Goal: Task Accomplishment & Management: Use online tool/utility

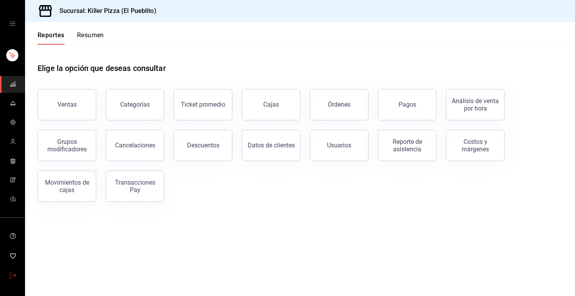
click at [9, 276] on link "mailbox folders" at bounding box center [12, 275] width 25 height 17
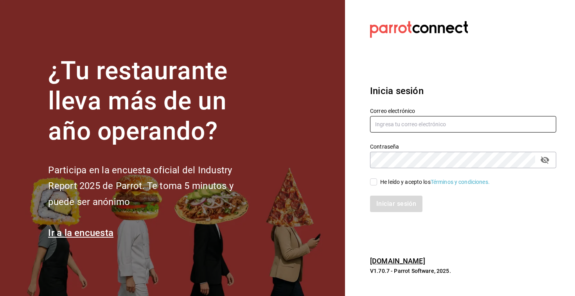
click at [415, 125] on input "text" at bounding box center [463, 124] width 186 height 16
type input "magda@parrotsoftware.io"
click at [375, 184] on input "He leído y acepto los Términos y condiciones." at bounding box center [373, 181] width 7 height 7
checkbox input "true"
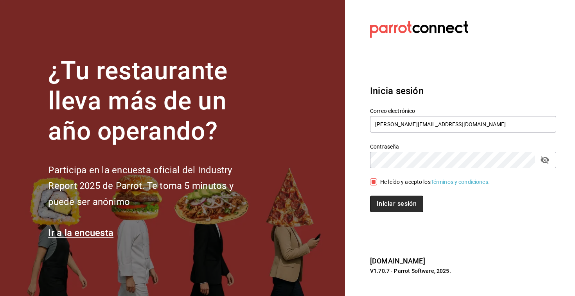
click at [390, 211] on button "Iniciar sesión" at bounding box center [396, 203] width 53 height 16
click at [390, 211] on div "Iniciar sesión" at bounding box center [463, 203] width 186 height 16
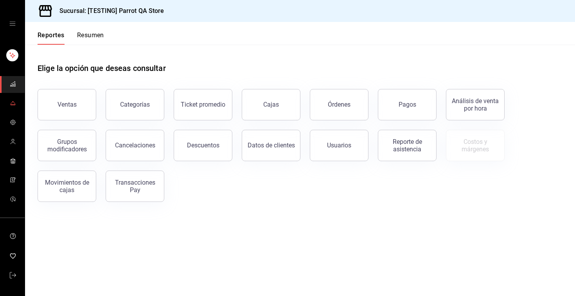
click at [13, 101] on icon "mailbox folders" at bounding box center [13, 103] width 6 height 6
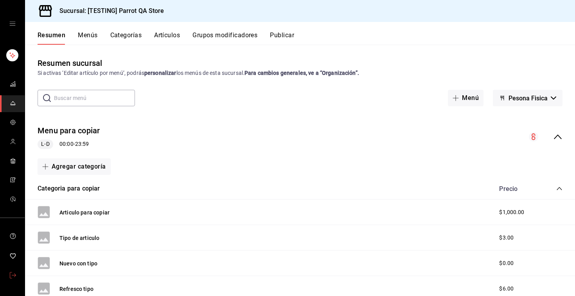
click at [7, 280] on link "mailbox folders" at bounding box center [12, 275] width 25 height 17
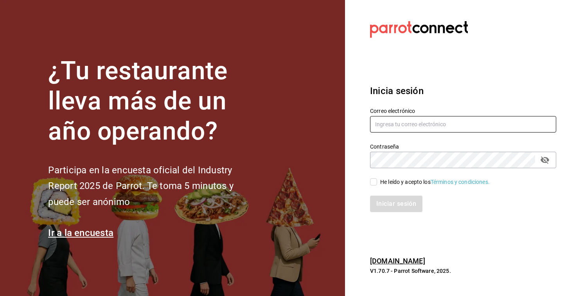
click at [398, 125] on input "text" at bounding box center [463, 124] width 186 height 16
type input "[EMAIL_ADDRESS][DOMAIN_NAME]"
click at [381, 178] on div "He leído y acepto los Términos y condiciones." at bounding box center [436, 182] width 110 height 8
click at [377, 178] on input "He leído y acepto los Términos y condiciones." at bounding box center [373, 181] width 7 height 7
checkbox input "true"
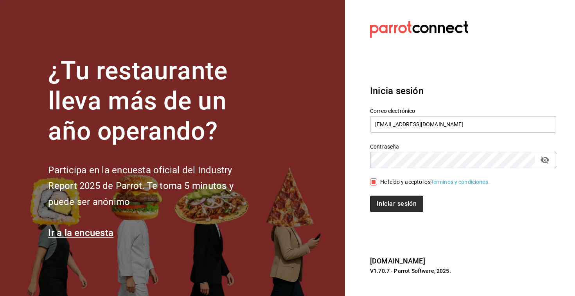
click at [405, 209] on button "Iniciar sesión" at bounding box center [396, 203] width 53 height 16
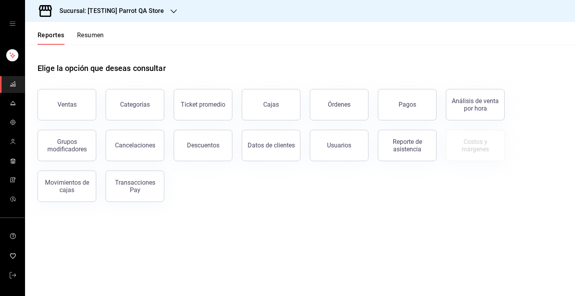
click at [135, 13] on h3 "Sucursal: [TESTING] Parrot QA Store" at bounding box center [108, 10] width 111 height 9
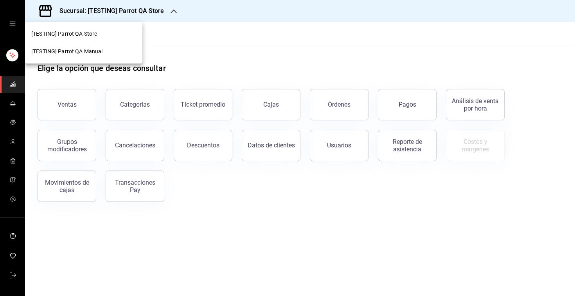
click at [108, 45] on div "[TESTING] Parrot QA Manual" at bounding box center [83, 52] width 117 height 18
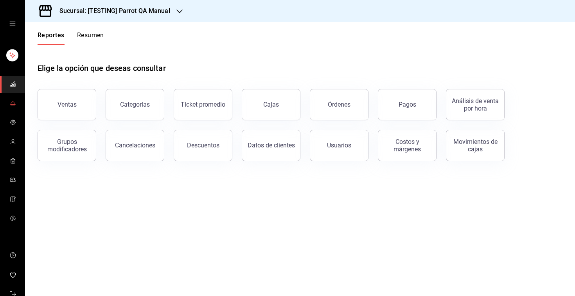
click at [8, 98] on link "mailbox folders" at bounding box center [12, 103] width 25 height 17
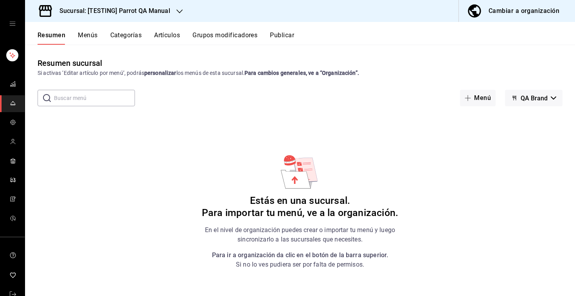
click at [489, 12] on button "Cambiar a organización" at bounding box center [514, 11] width 110 height 22
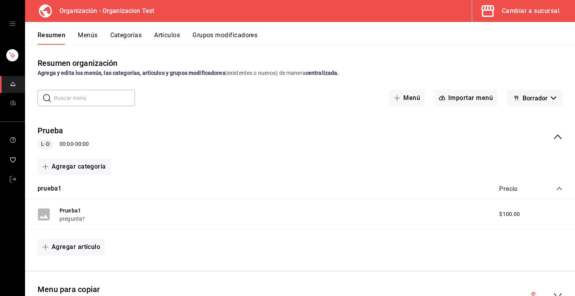
click at [222, 33] on button "Grupos modificadores" at bounding box center [225, 37] width 65 height 13
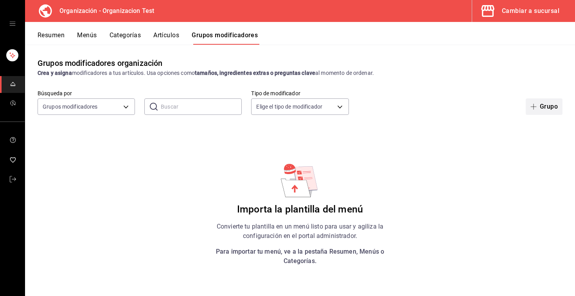
click at [560, 109] on button "Grupo" at bounding box center [544, 106] width 37 height 16
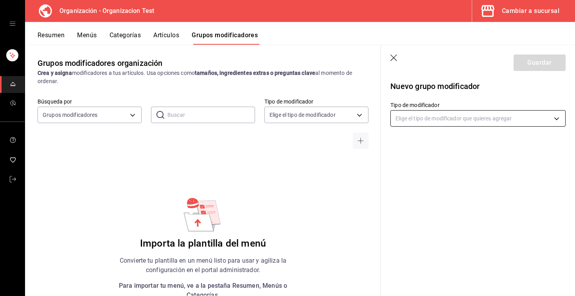
click at [411, 122] on body "Organización - Organizacion Test Cambiar a sucursal Resumen Menús Categorías Ar…" at bounding box center [287, 148] width 575 height 296
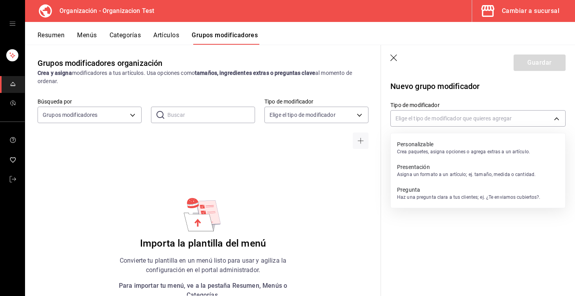
click at [409, 145] on p "Personalizable" at bounding box center [463, 144] width 133 height 8
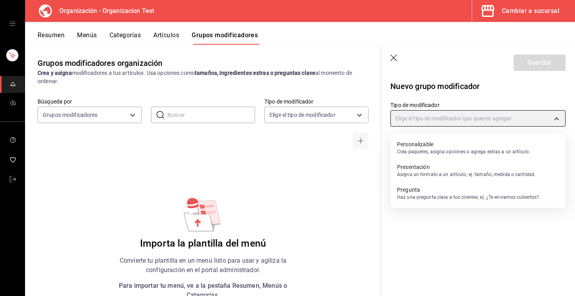
type input "CUSTOMIZABLE"
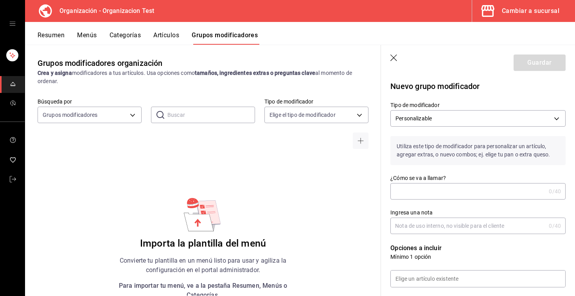
click at [467, 186] on input "¿Cómo se va a llamar?" at bounding box center [468, 191] width 155 height 16
type input "prueba"
click at [431, 120] on body "Organización - Organizacion Test Cambiar a sucursal Resumen Menús Categorías Ar…" at bounding box center [287, 148] width 575 height 296
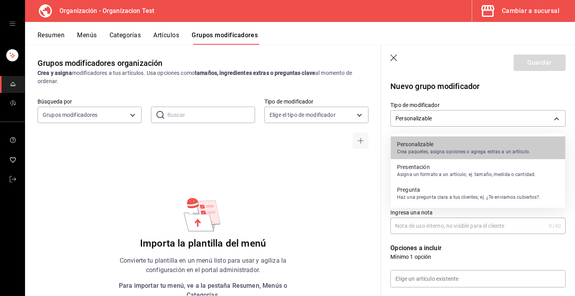
click at [426, 171] on p "Asigna un formato a un artículo; ej. tamaño, medida o cantidad." at bounding box center [466, 174] width 139 height 7
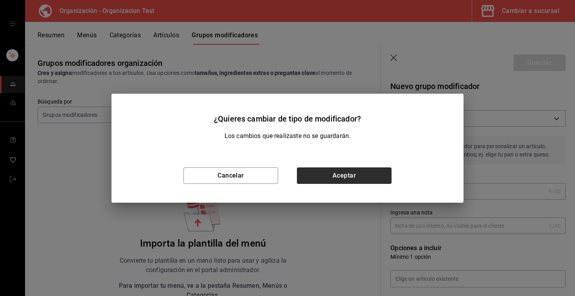
click at [364, 178] on button "Aceptar" at bounding box center [344, 175] width 95 height 16
type input "PRESENTATION"
checkbox input "true"
type input "1"
type input "1758837232208"
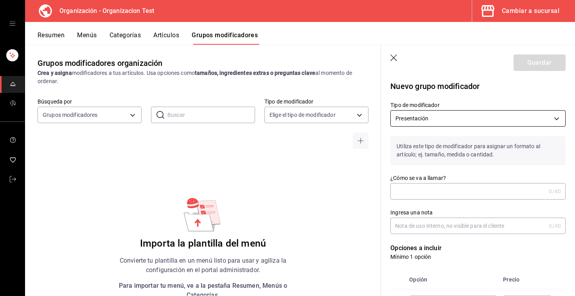
click at [455, 122] on body "Organización - Organizacion Test Cambiar a sucursal Resumen Menús Categorías Ar…" at bounding box center [287, 148] width 575 height 296
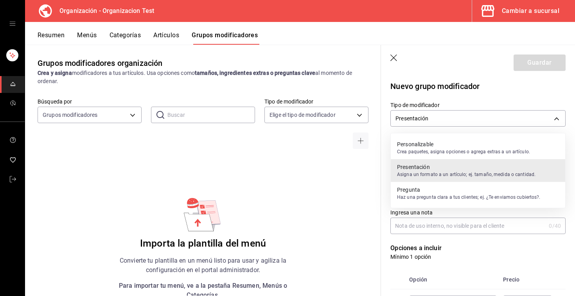
click at [417, 199] on p "Haz una pregunta clara a tus clientes; ej. ¿Te enviamos cubiertos?." at bounding box center [469, 196] width 144 height 7
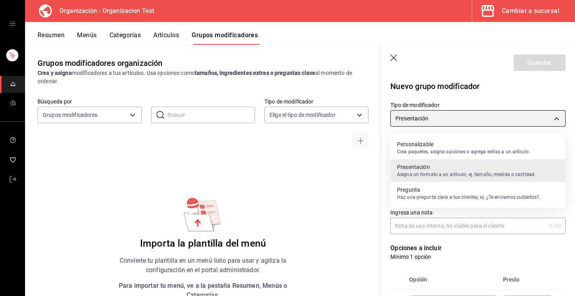
type input "QUESTION"
type input "1758837236277"
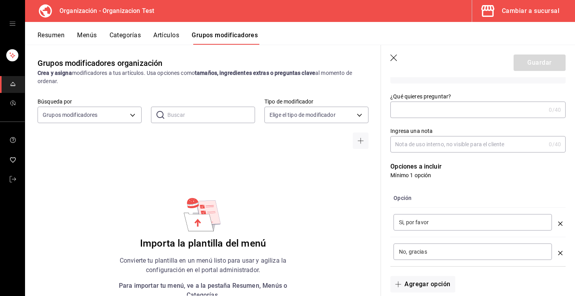
scroll to position [83, 0]
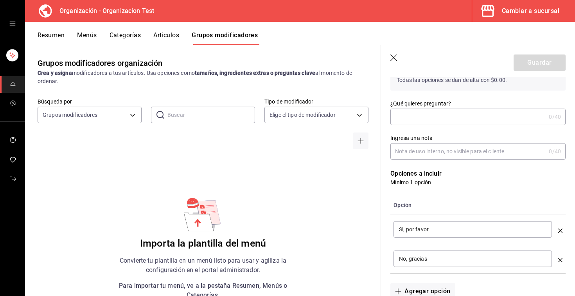
click at [434, 119] on input "¿Qué quieres preguntar?" at bounding box center [468, 117] width 155 height 16
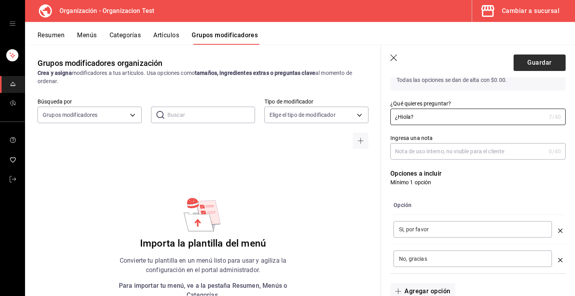
type input "¿Hiola?"
click at [547, 69] on button "Guardar" at bounding box center [540, 62] width 52 height 16
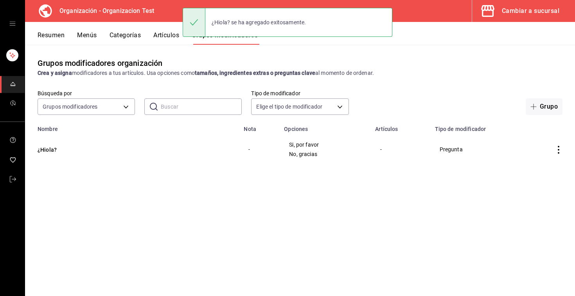
click at [168, 42] on button "Artículos" at bounding box center [166, 37] width 26 height 13
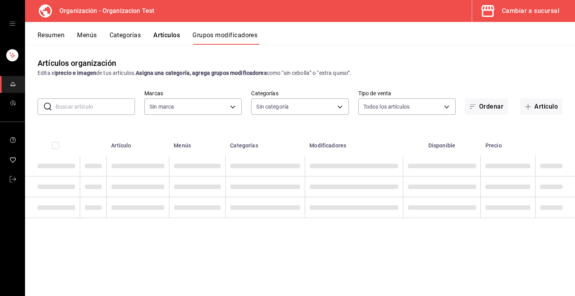
type input "ba3fd7ea-bb95-4713-82f6-d4e5d346bb12"
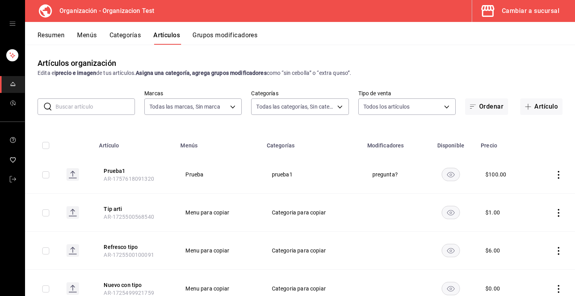
type input "c702a6dc-1c70-42ee-afc1-455a1cd3f362,aeceee2f-732f-4e90-b584-f38bf1e8ff0b"
click at [219, 37] on button "Grupos modificadores" at bounding box center [225, 37] width 65 height 13
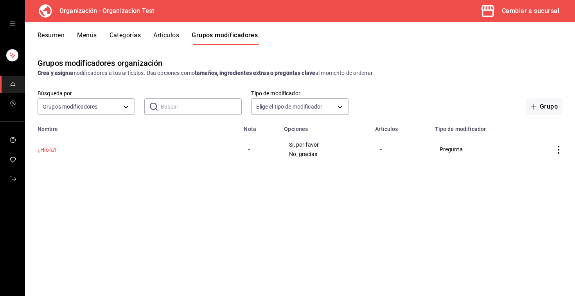
click at [48, 149] on button "¿Hiola?" at bounding box center [85, 150] width 94 height 8
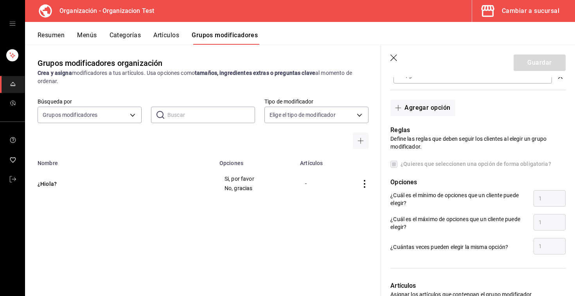
scroll to position [425, 0]
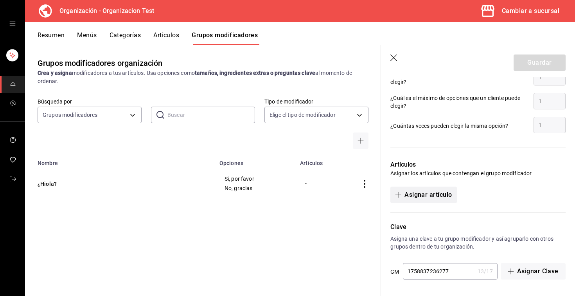
click at [427, 193] on button "Asignar artículo" at bounding box center [424, 194] width 66 height 16
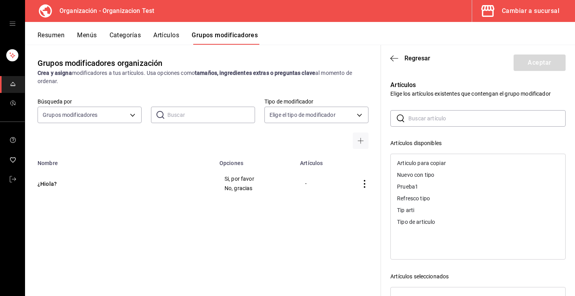
click at [417, 177] on div "Nuevo con tipo" at bounding box center [415, 174] width 37 height 5
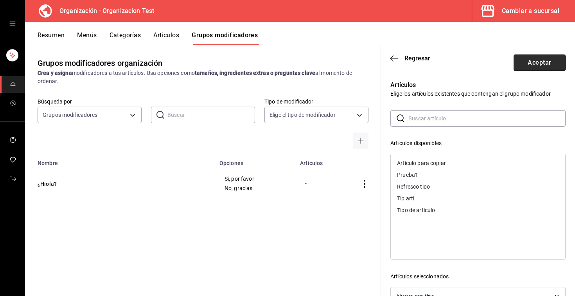
click at [541, 58] on button "Aceptar" at bounding box center [540, 62] width 52 height 16
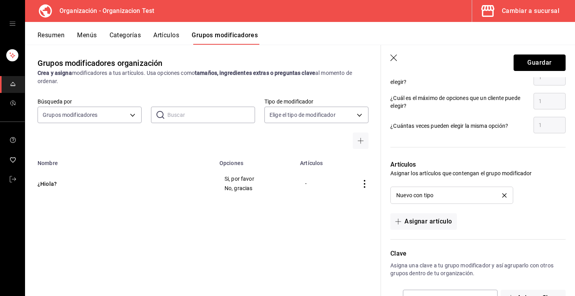
click at [541, 58] on button "Guardar" at bounding box center [540, 62] width 52 height 16
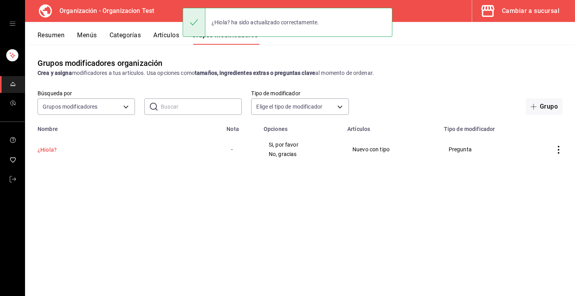
click at [59, 146] on button "¿Hiola?" at bounding box center [85, 150] width 94 height 8
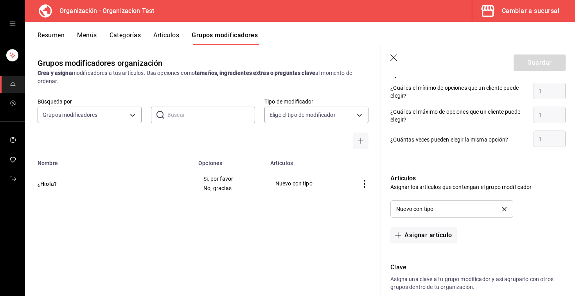
scroll to position [452, 0]
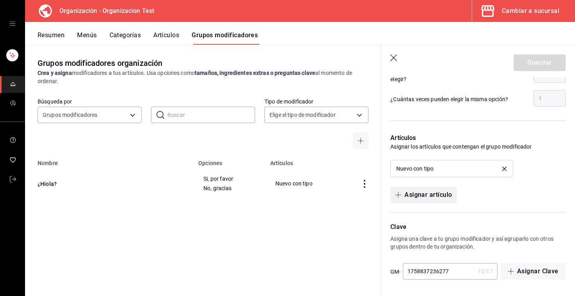
click at [441, 195] on button "Asignar artículo" at bounding box center [424, 194] width 66 height 16
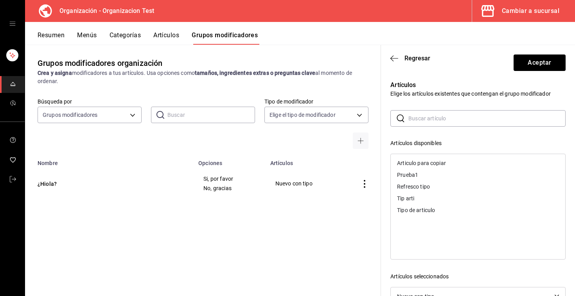
click at [419, 190] on div "Refresco tipo" at bounding box center [478, 186] width 175 height 12
click at [553, 64] on button "Aceptar" at bounding box center [540, 62] width 52 height 16
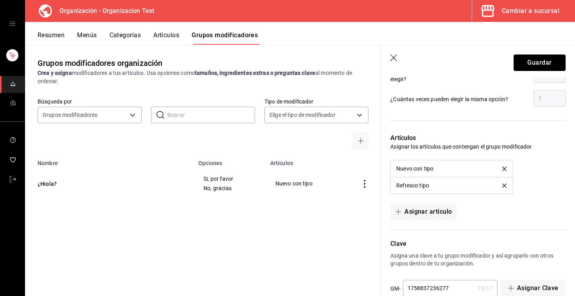
click at [553, 64] on button "Guardar" at bounding box center [540, 62] width 52 height 16
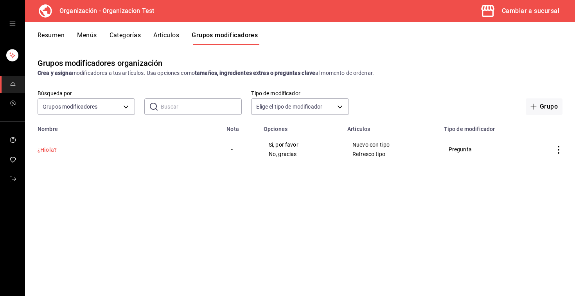
click at [51, 147] on button "¿Hiola?" at bounding box center [85, 150] width 94 height 8
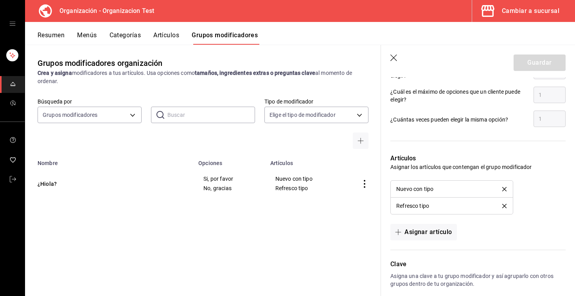
scroll to position [448, 0]
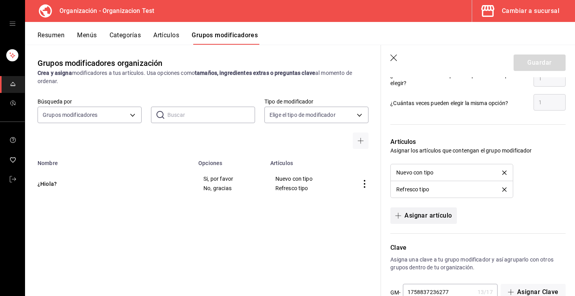
click at [424, 211] on button "Asignar artículo" at bounding box center [424, 215] width 66 height 16
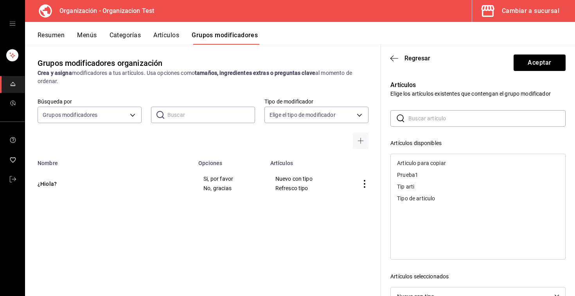
click at [421, 191] on div "Tip arti" at bounding box center [478, 186] width 175 height 12
click at [537, 58] on button "Aceptar" at bounding box center [540, 62] width 52 height 16
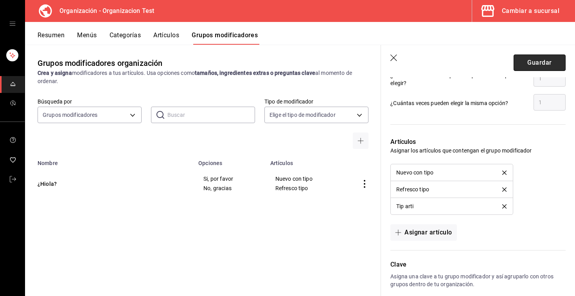
click at [537, 65] on button "Guardar" at bounding box center [540, 62] width 52 height 16
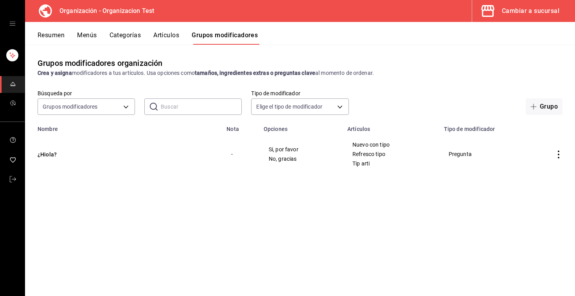
click at [529, 11] on div "Cambiar a sucursal" at bounding box center [531, 10] width 58 height 11
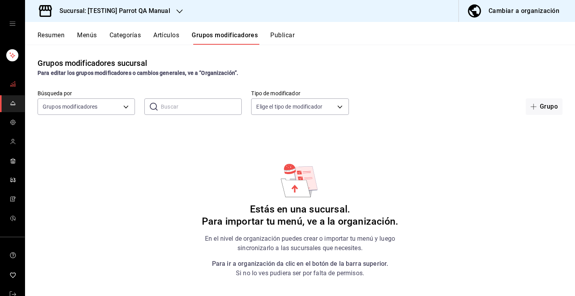
click at [13, 87] on icon "mailbox folders" at bounding box center [13, 84] width 6 height 6
